Goal: Transaction & Acquisition: Download file/media

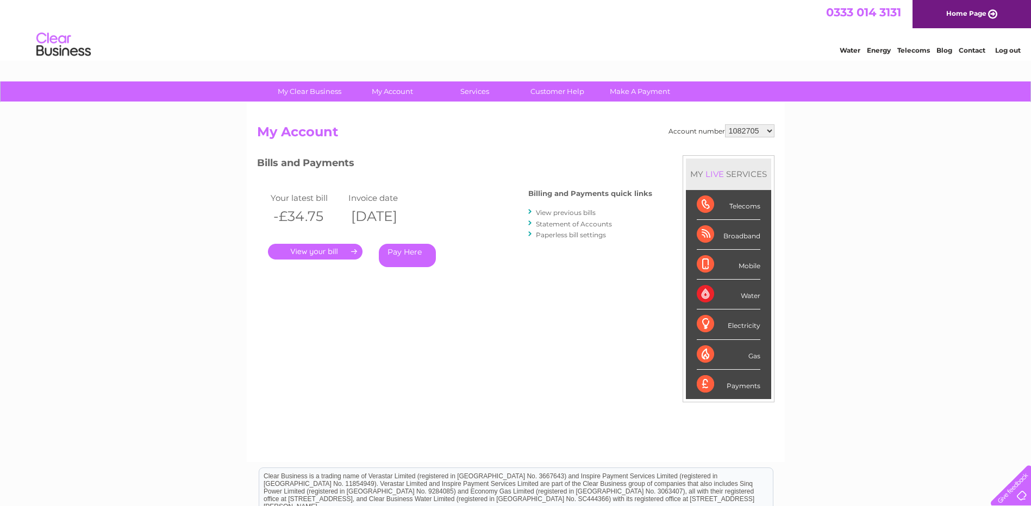
click at [770, 130] on select "1082705 30277695" at bounding box center [749, 130] width 49 height 13
select select "30277695"
click at [725, 124] on select "1082705 30277695" at bounding box center [749, 130] width 49 height 13
click at [412, 299] on div "Account number 1082705 30277695 My Account MY LIVE SERVICES Telecoms Broadband …" at bounding box center [515, 287] width 517 height 327
click at [354, 249] on link "." at bounding box center [315, 252] width 95 height 16
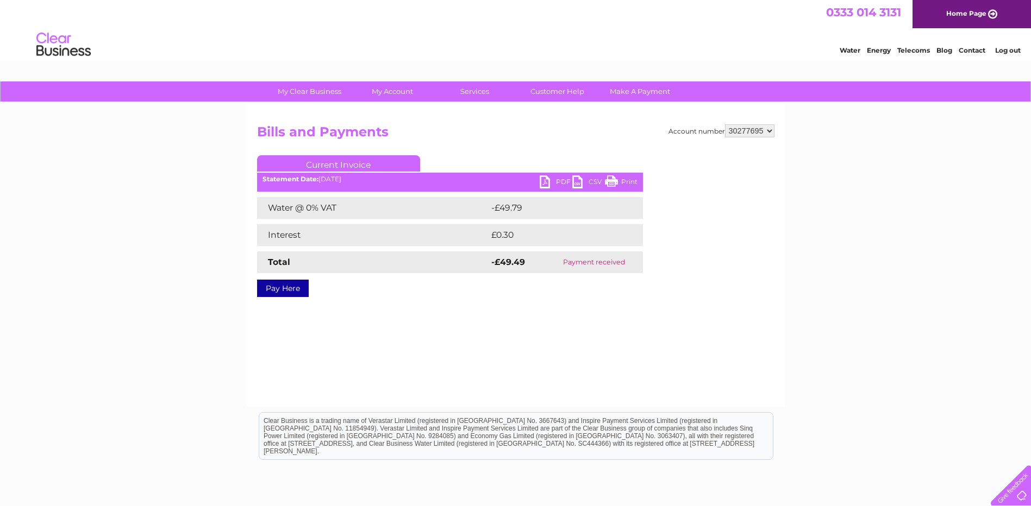
click at [560, 180] on link "PDF" at bounding box center [556, 184] width 33 height 16
click at [959, 171] on div "My Clear Business Login Details My Details My Preferences Link Account My Accou…" at bounding box center [515, 337] width 1031 height 511
click at [551, 183] on link "PDF" at bounding box center [556, 184] width 33 height 16
